Goal: Information Seeking & Learning: Learn about a topic

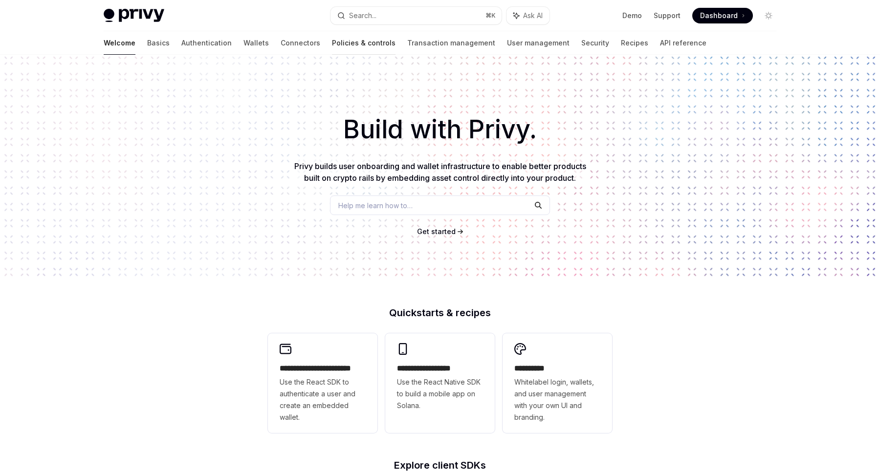
click at [332, 42] on link "Policies & controls" at bounding box center [364, 42] width 64 height 23
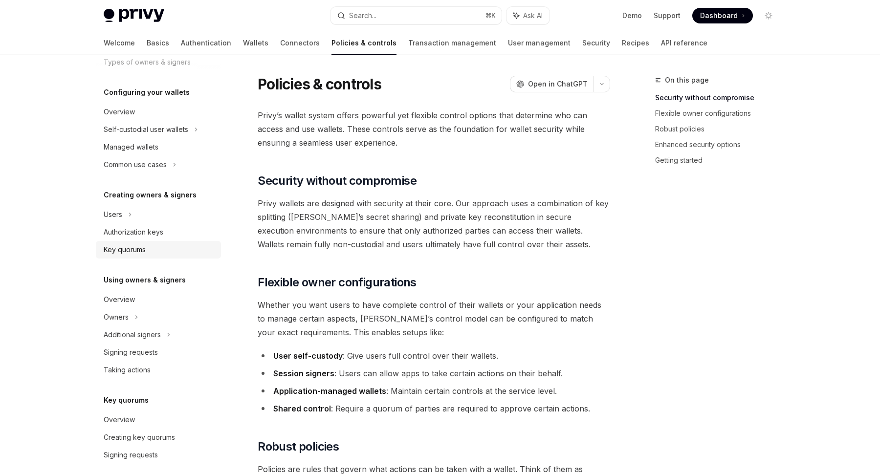
scroll to position [213, 0]
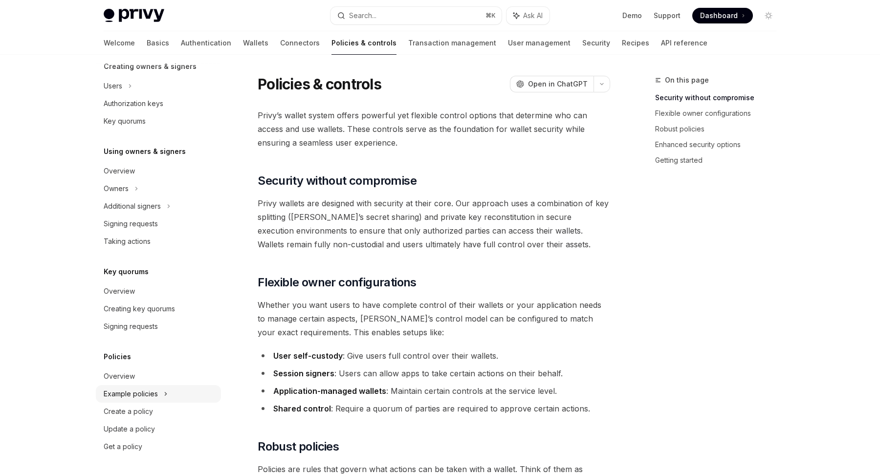
click at [112, 7] on div "Example policies" at bounding box center [146, 1] width 85 height 12
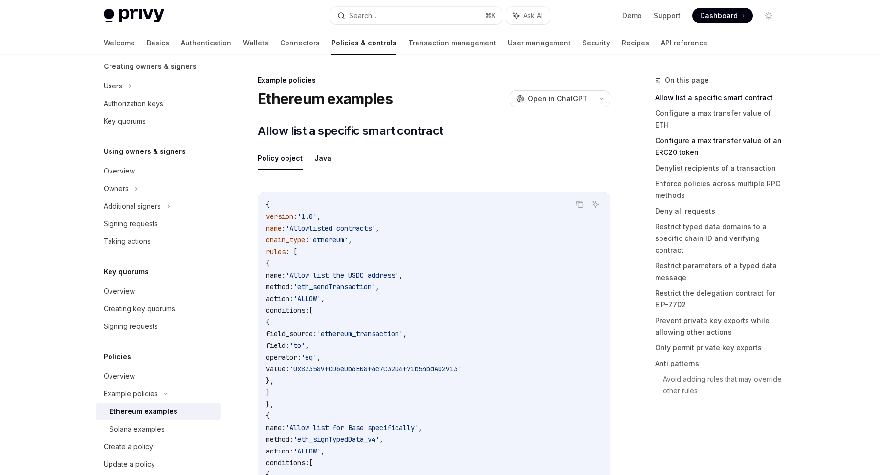
click at [672, 145] on link "Configure a max transfer value of an ERC20 token" at bounding box center [719, 146] width 129 height 27
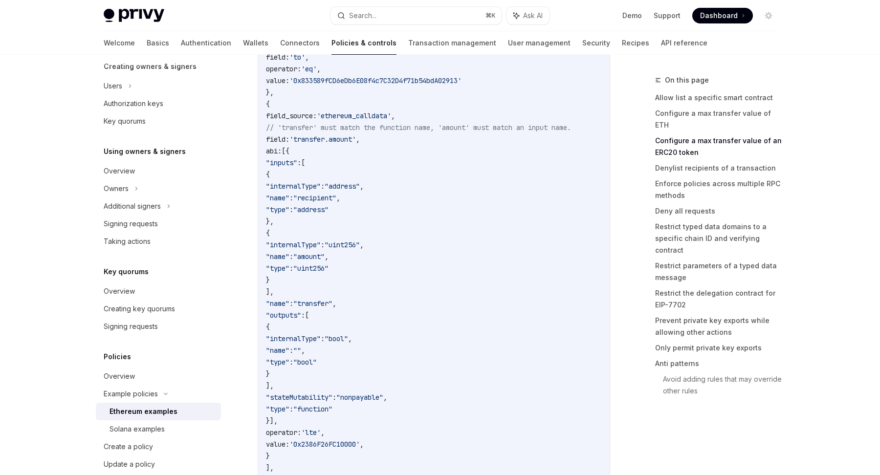
scroll to position [1121, 0]
drag, startPoint x: 332, startPoint y: 106, endPoint x: 449, endPoint y: 450, distance: 364.0
click at [449, 450] on code "{ version : '1.0' , name : 'ERC20 maximums' , chain_type : 'ethereum' , rules :…" at bounding box center [434, 285] width 336 height 728
copy code "{ field_source: 'ethereum_calldata' , // 'transfer' must match the function nam…"
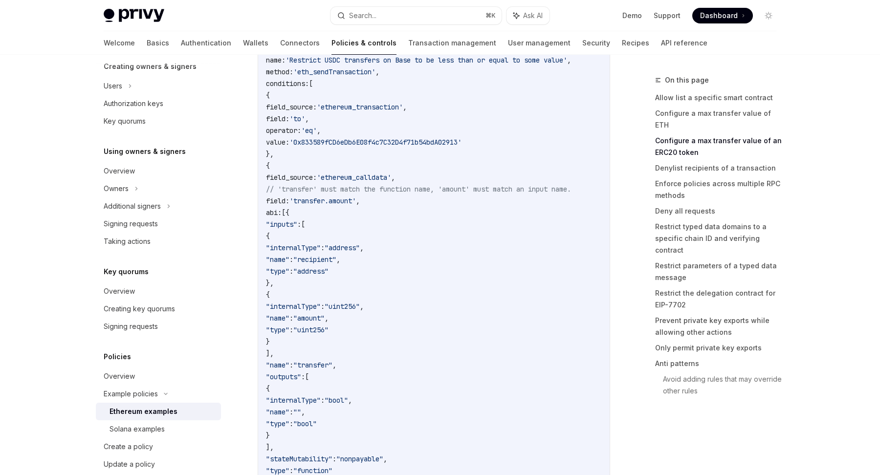
scroll to position [1047, 0]
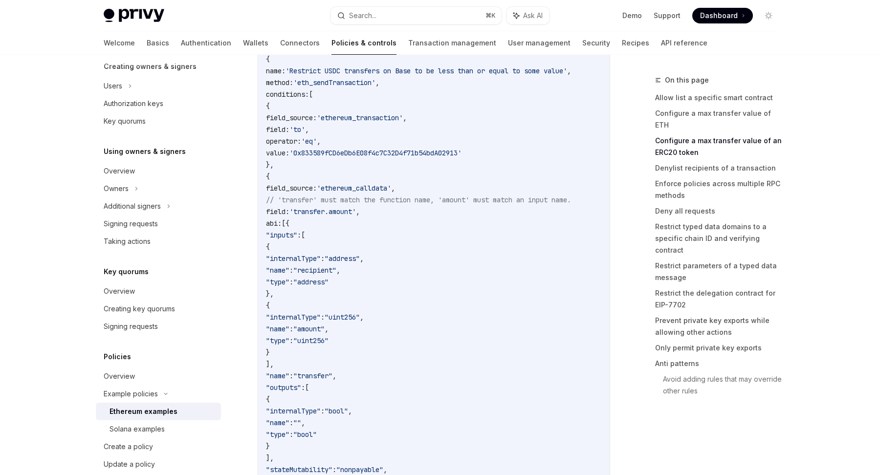
click at [399, 217] on code "{ version : '1.0' , name : 'ERC20 maximums' , chain_type : 'ethereum' , rules :…" at bounding box center [434, 359] width 336 height 728
click at [221, 43] on div "Welcome Basics Authentication Wallets Connectors Policies & controls Transactio…" at bounding box center [406, 42] width 604 height 23
click at [243, 43] on link "Wallets" at bounding box center [255, 42] width 25 height 23
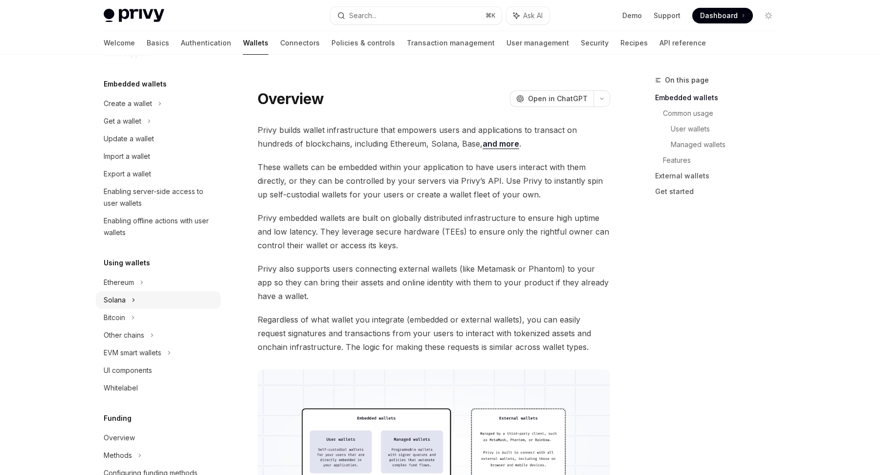
scroll to position [50, 0]
click at [116, 307] on div "Bitcoin" at bounding box center [158, 316] width 125 height 18
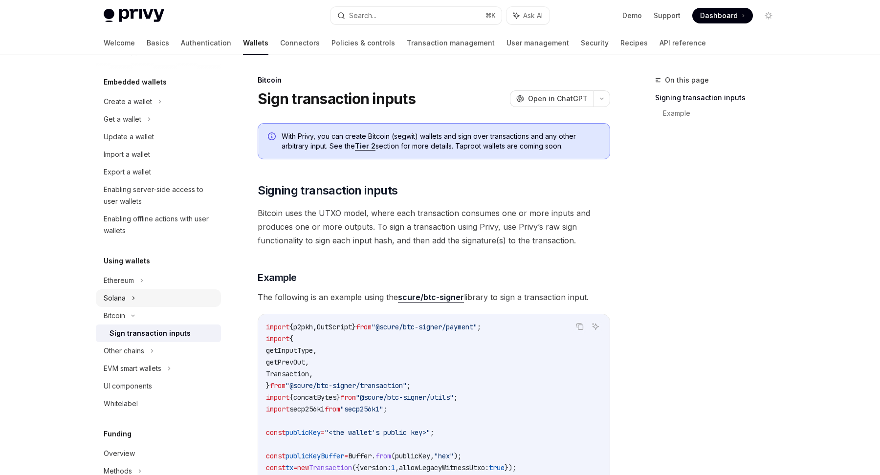
click at [113, 125] on div "Solana" at bounding box center [123, 119] width 38 height 12
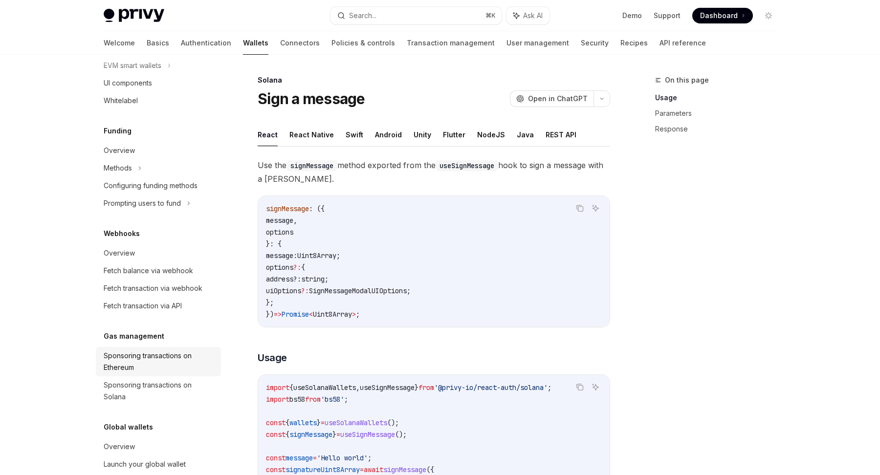
scroll to position [425, 0]
click at [118, 396] on div "Sponsoring transactions on Solana" at bounding box center [159, 388] width 111 height 23
type textarea "*"
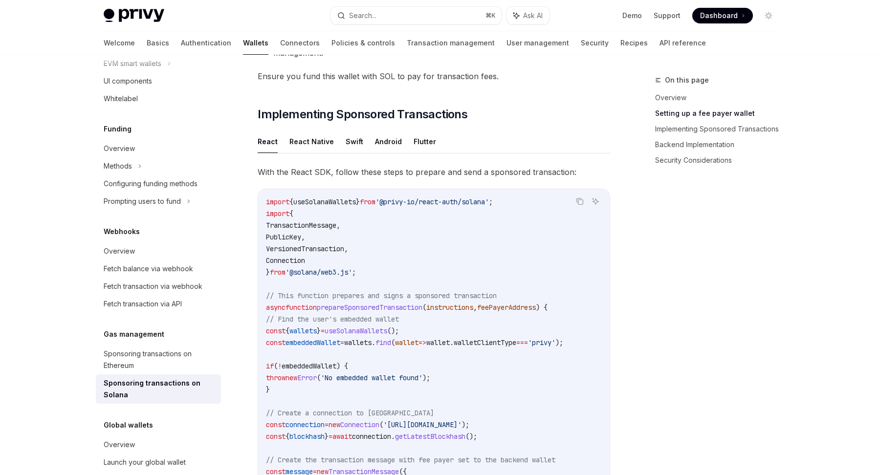
scroll to position [746, 0]
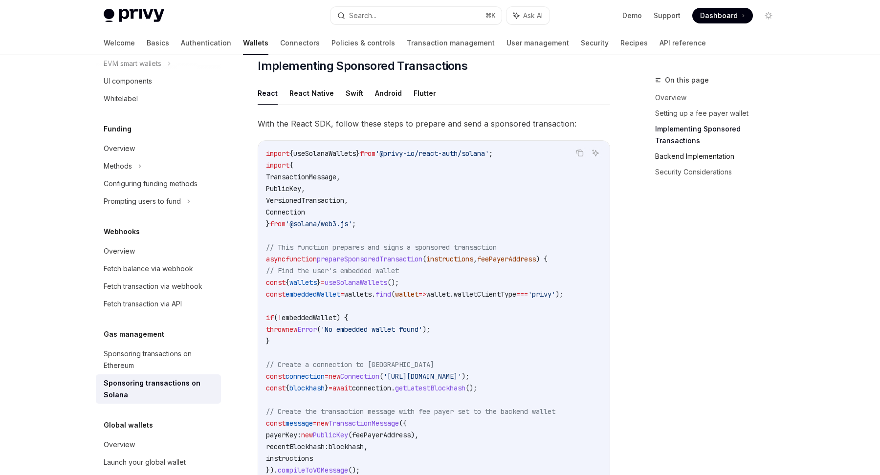
click at [675, 149] on link "Backend Implementation" at bounding box center [719, 157] width 129 height 16
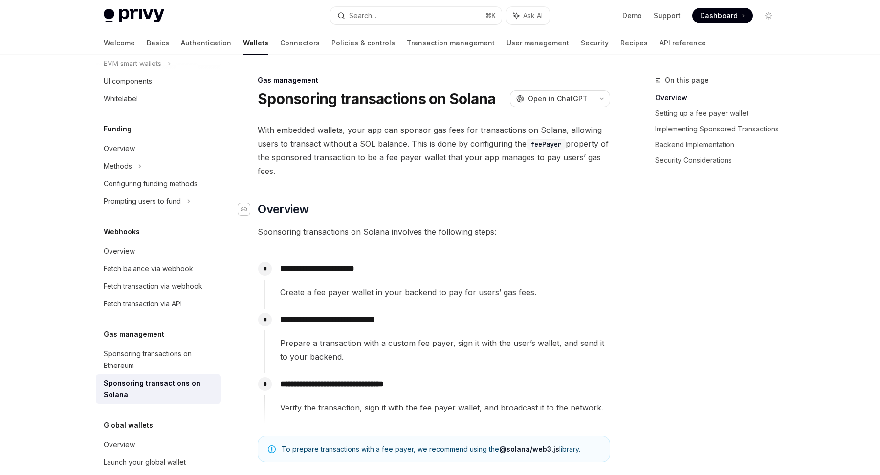
click at [246, 204] on div "Navigate to header" at bounding box center [244, 209] width 12 height 12
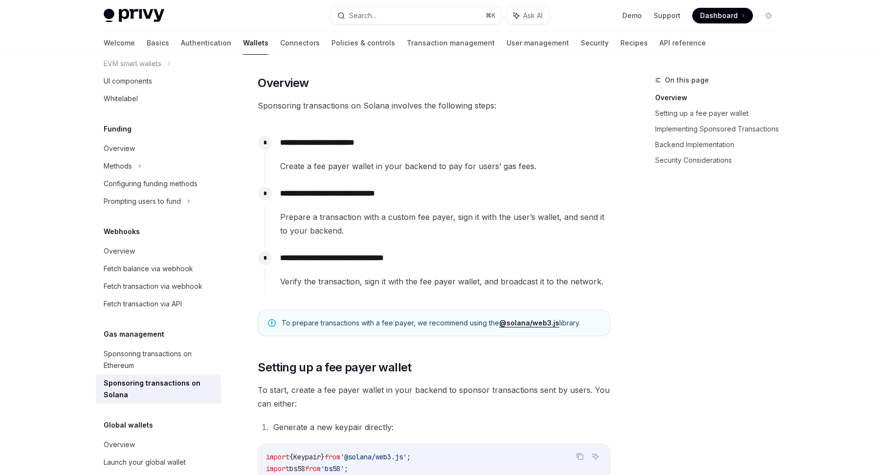
scroll to position [127, 0]
